Goal: Find contact information: Find contact information

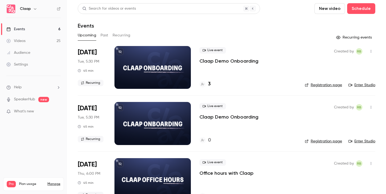
click at [108, 36] on button "Past" at bounding box center [105, 35] width 8 height 9
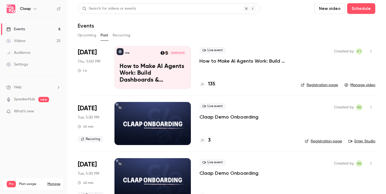
click at [214, 84] on h4 "135" at bounding box center [211, 84] width 7 height 7
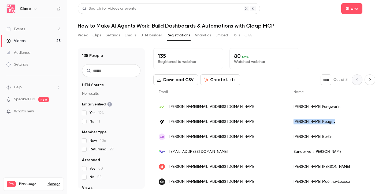
drag, startPoint x: 288, startPoint y: 121, endPoint x: 248, endPoint y: 122, distance: 39.7
click at [288, 122] on div "[PERSON_NAME]" at bounding box center [340, 121] width 104 height 15
copy div "[PERSON_NAME]"
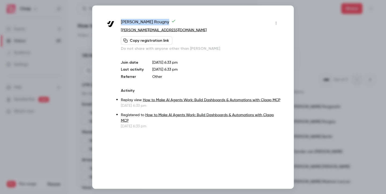
drag, startPoint x: 165, startPoint y: 22, endPoint x: 120, endPoint y: 22, distance: 44.2
click at [120, 22] on div "[PERSON_NAME] Rougny [EMAIL_ADDRESS][DOMAIN_NAME] Copy registration link Do not…" at bounding box center [193, 74] width 175 height 110
copy span "[PERSON_NAME]"
